Goal: Contribute content

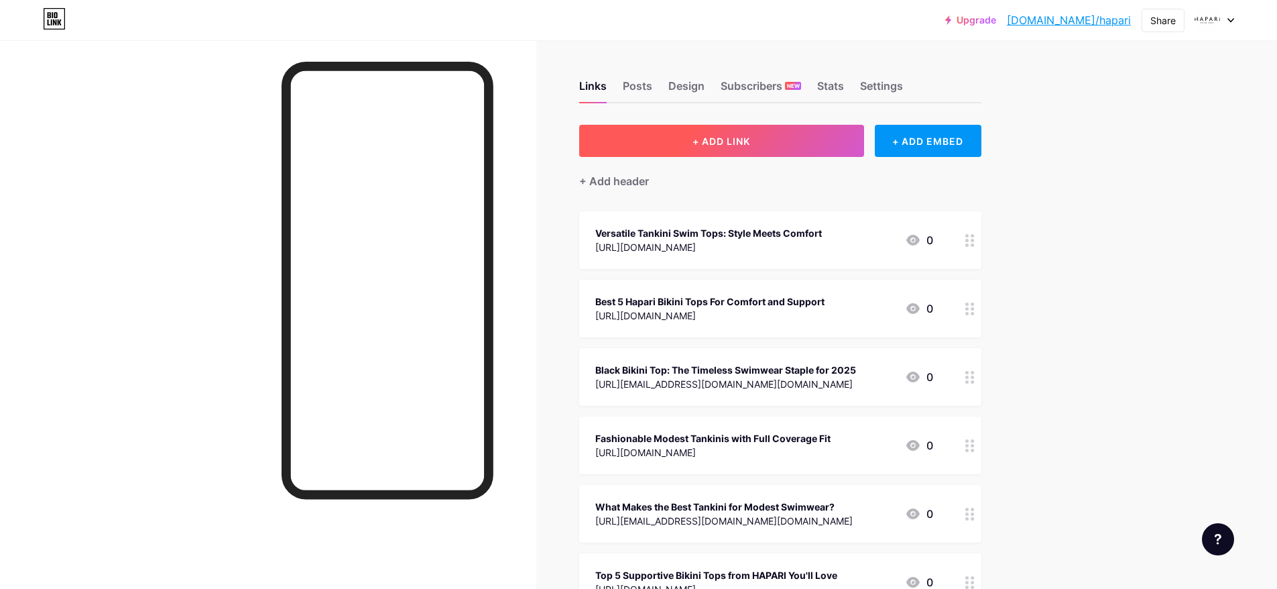
click at [794, 144] on button "+ ADD LINK" at bounding box center [721, 141] width 285 height 32
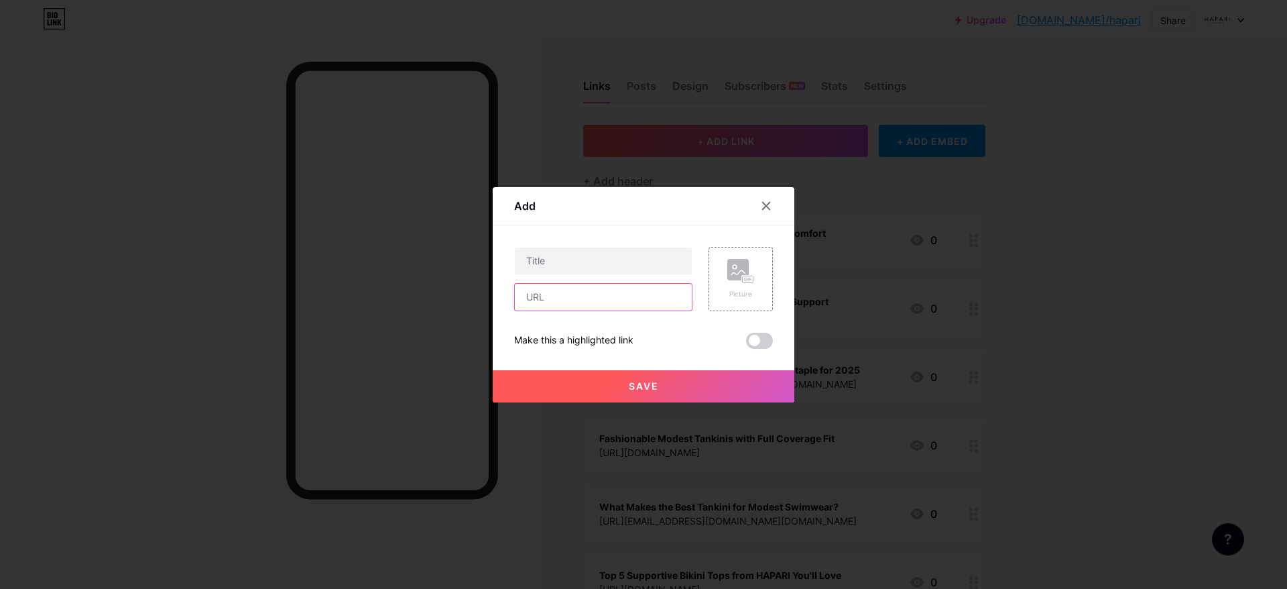
click at [532, 298] on input "text" at bounding box center [603, 297] width 177 height 27
paste input "[URL][EMAIL_ADDRESS][DOMAIN_NAME][DOMAIN_NAME]"
type input "[URL][EMAIL_ADDRESS][DOMAIN_NAME][DOMAIN_NAME]"
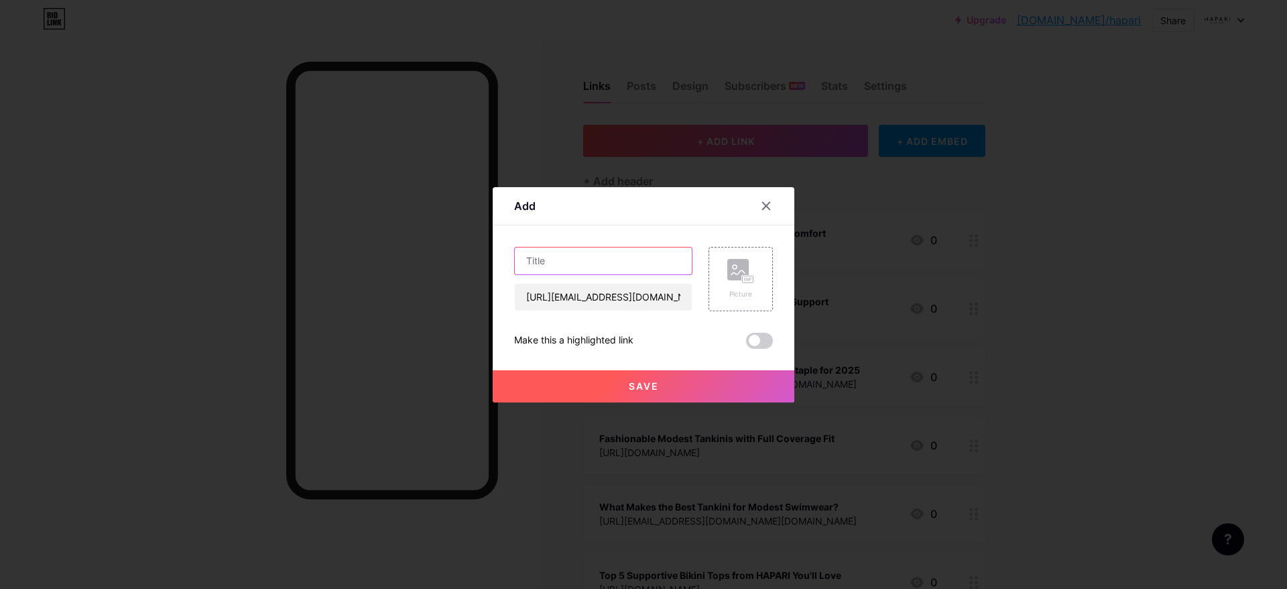
click at [543, 259] on input "text" at bounding box center [603, 260] width 177 height 27
paste input "Modest Tankini Styles That Look Great on Everyone"
type input "Modest Tankini Styles That Look Great on Everyone"
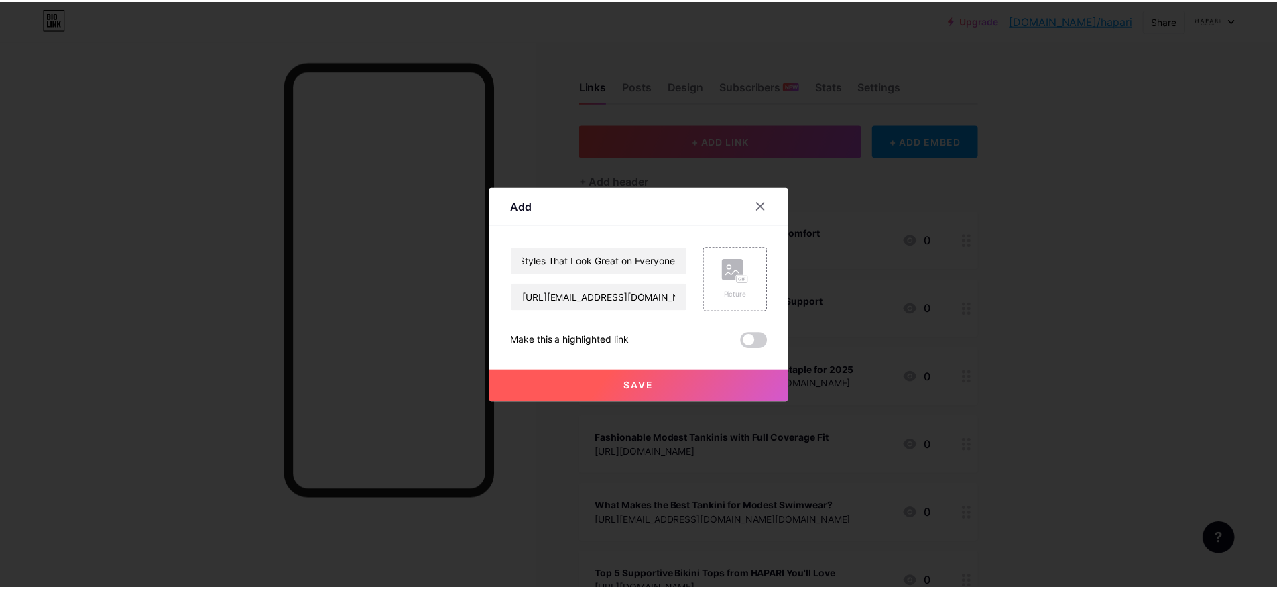
scroll to position [0, 0]
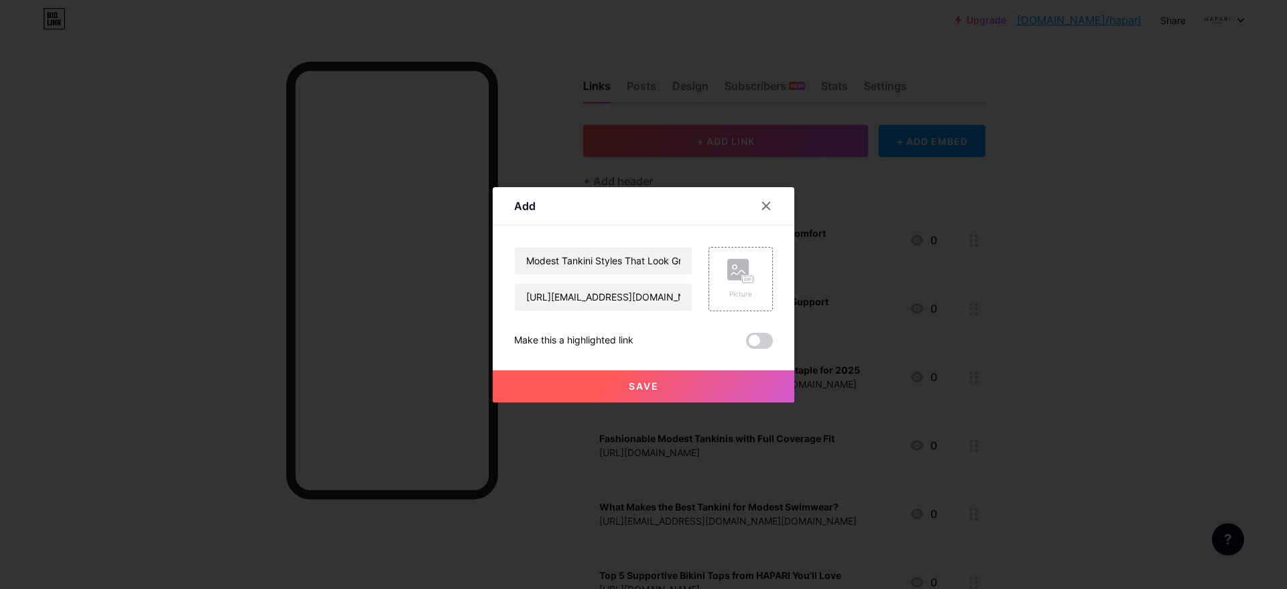
click at [759, 345] on span at bounding box center [759, 340] width 27 height 16
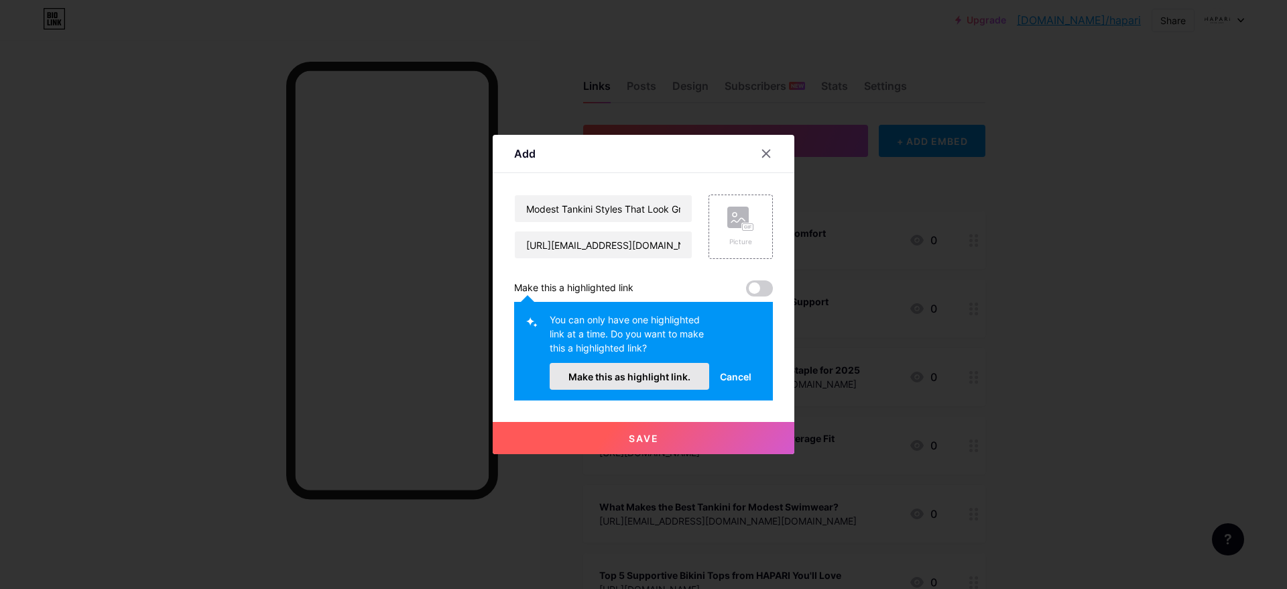
click at [661, 369] on button "Make this as highlight link." at bounding box center [630, 376] width 160 height 27
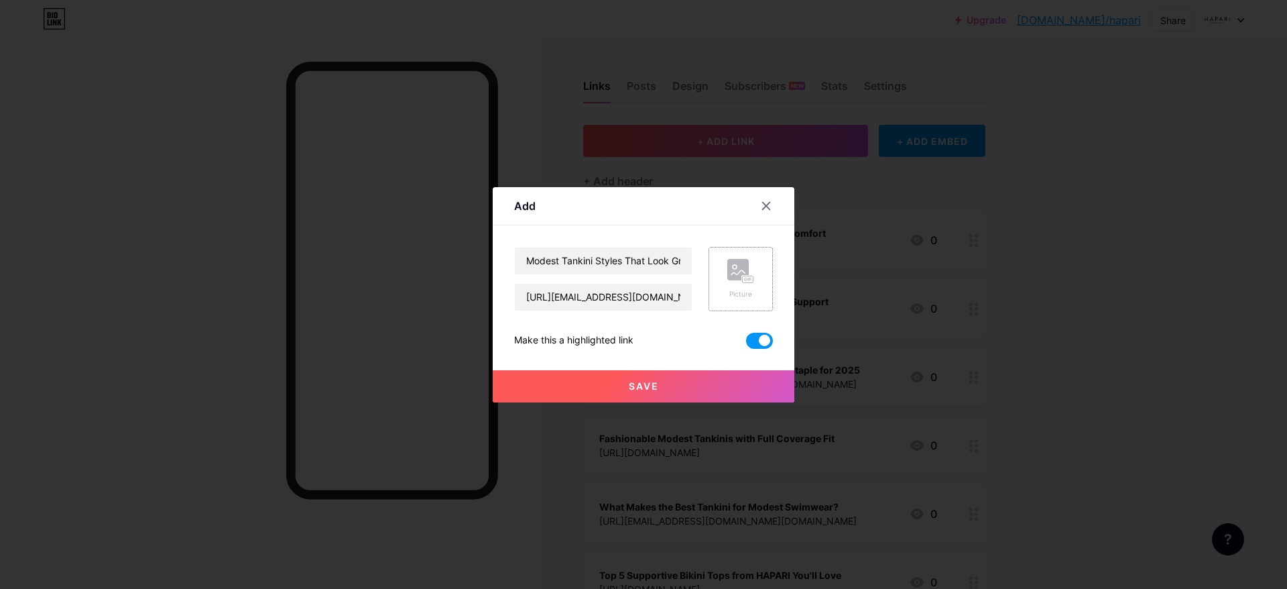
click at [733, 282] on icon at bounding box center [740, 271] width 27 height 25
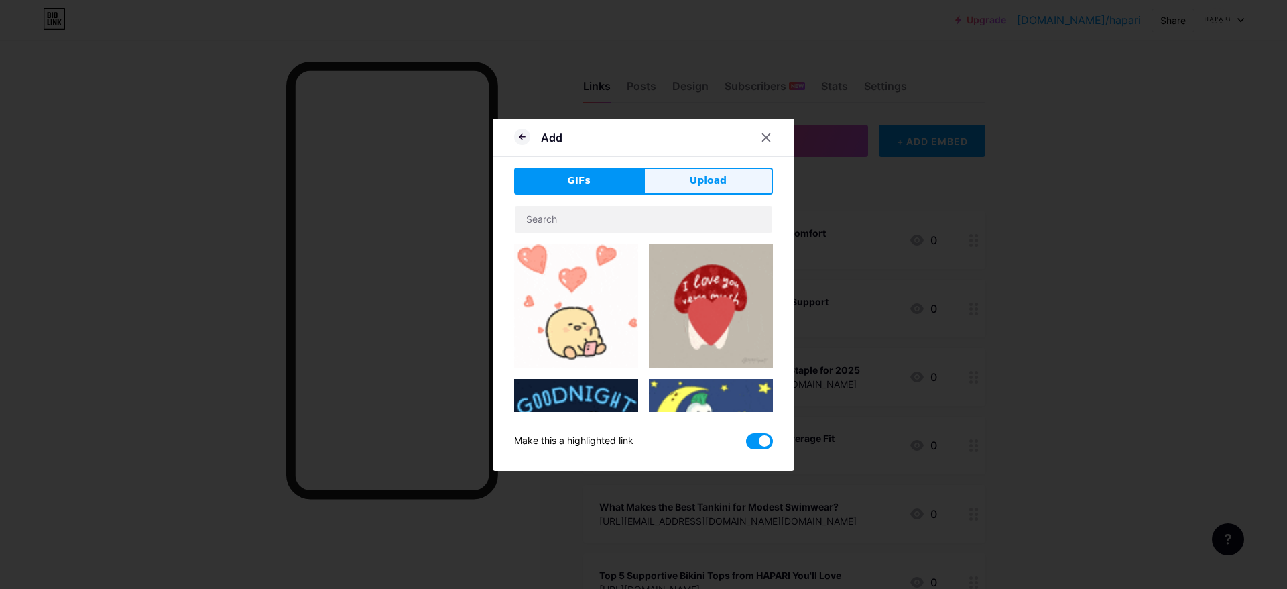
click at [664, 187] on button "Upload" at bounding box center [708, 181] width 129 height 27
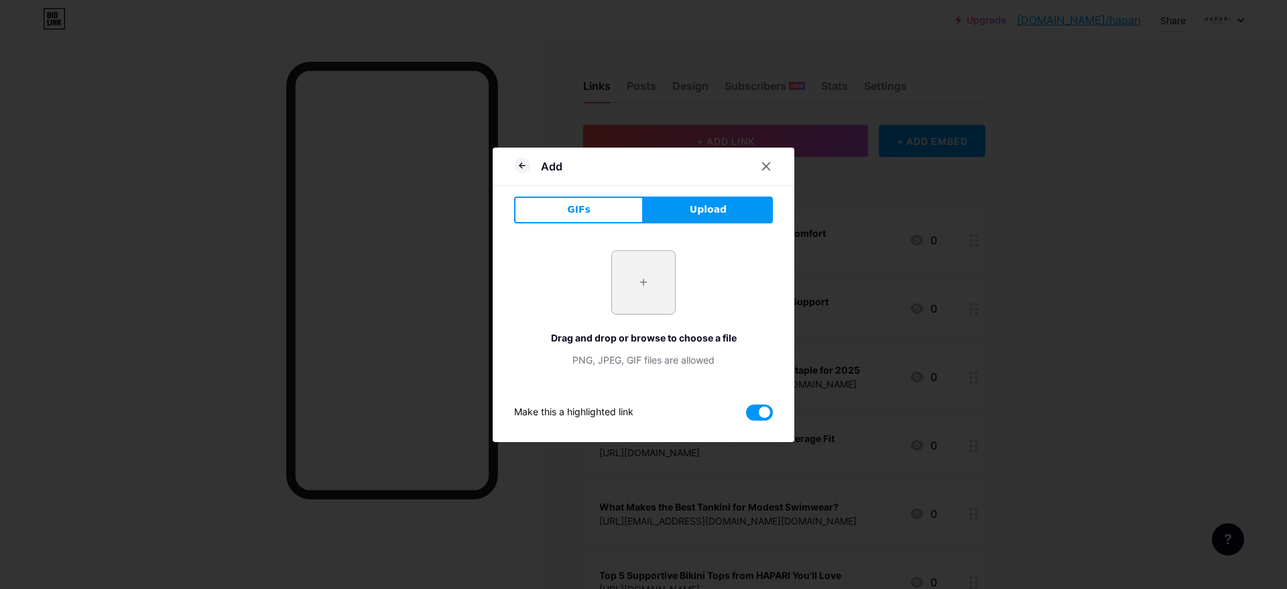
click at [640, 278] on input "file" at bounding box center [643, 282] width 63 height 63
type input "C:\fakepath\DSC02303_360x.jpg"
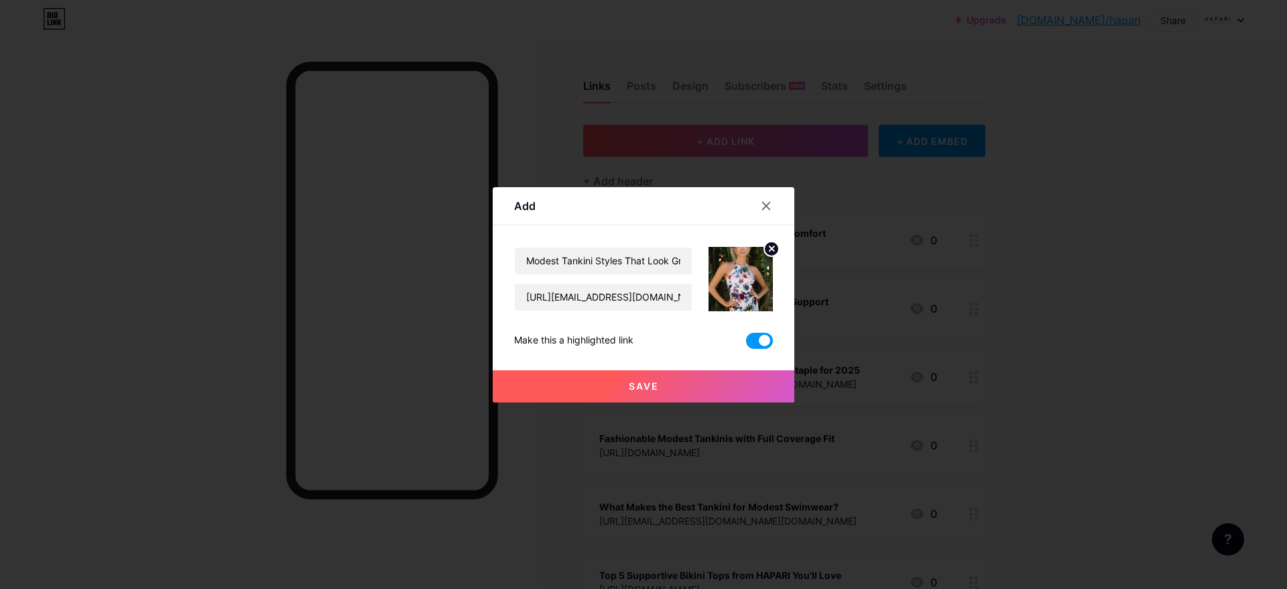
click at [605, 377] on button "Save" at bounding box center [644, 386] width 302 height 32
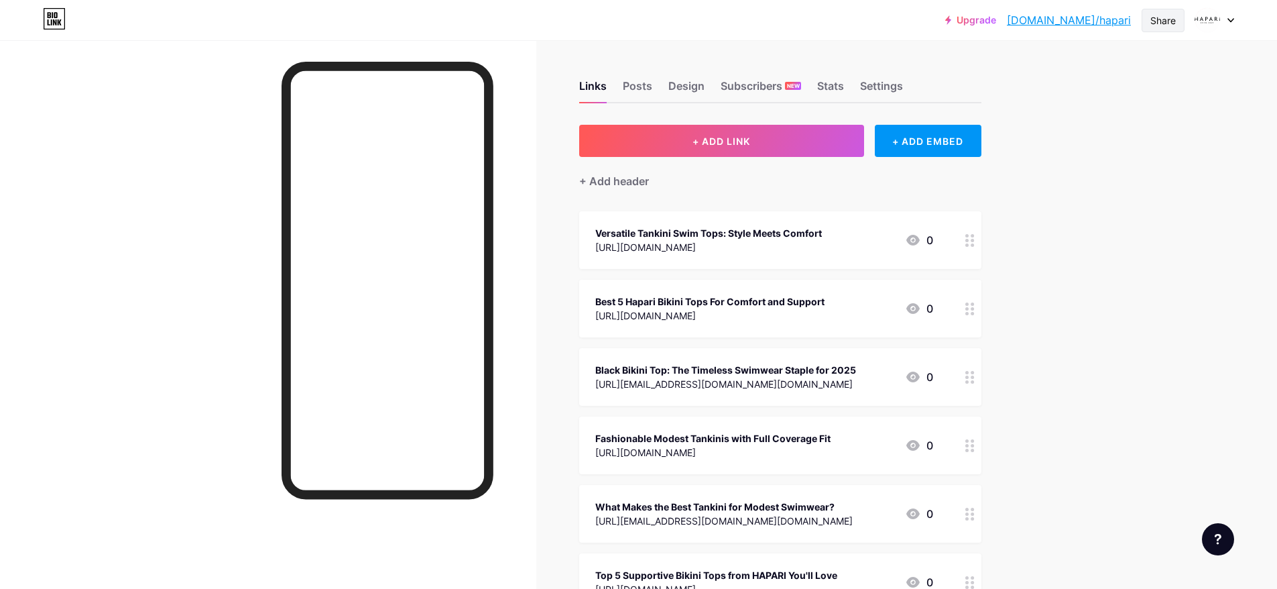
click at [1149, 17] on div "Share" at bounding box center [1163, 20] width 43 height 23
click at [1050, 77] on div "Copy link" at bounding box center [1084, 69] width 200 height 32
